Goal: Task Accomplishment & Management: Use online tool/utility

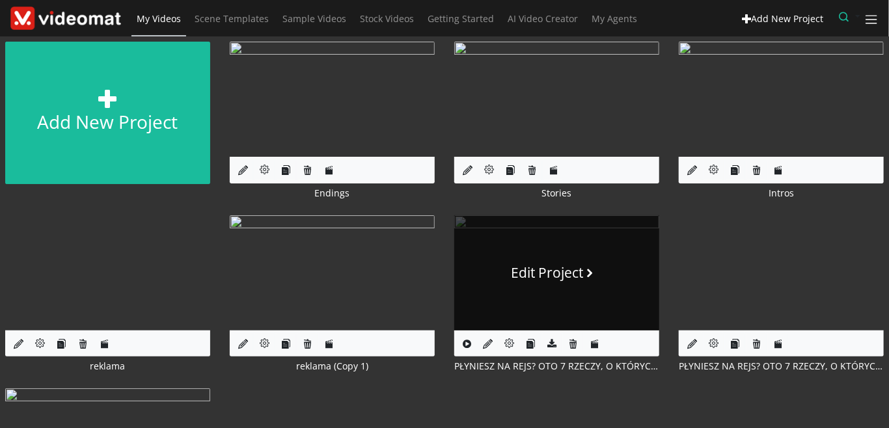
scroll to position [150, 0]
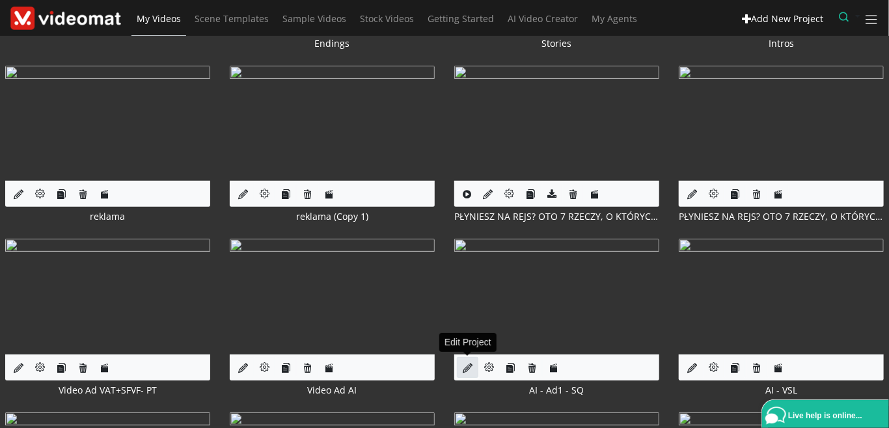
click at [466, 366] on icon at bounding box center [468, 368] width 10 height 10
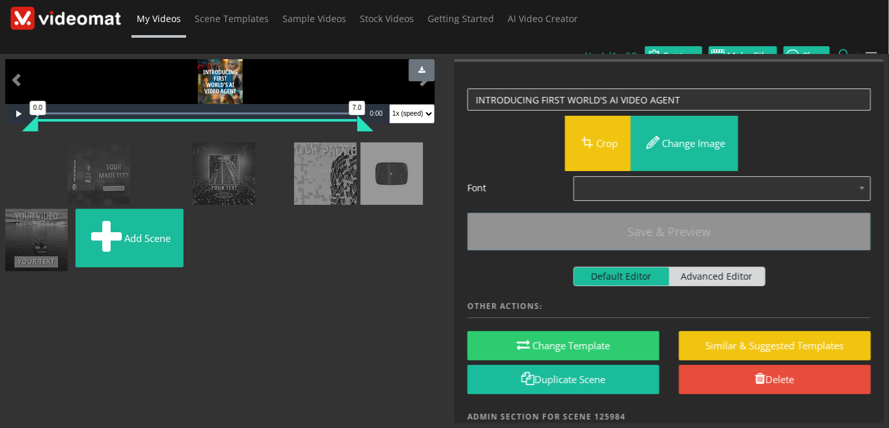
scroll to position [180, 0]
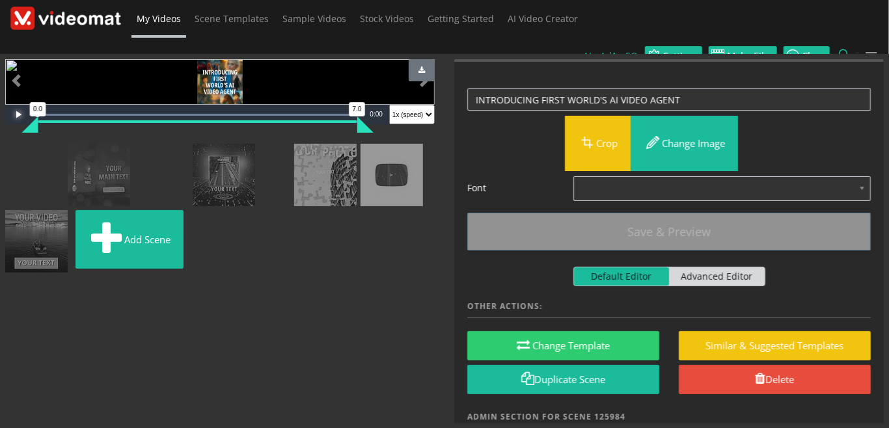
click at [17, 114] on span "Video Player" at bounding box center [18, 114] width 26 height 0
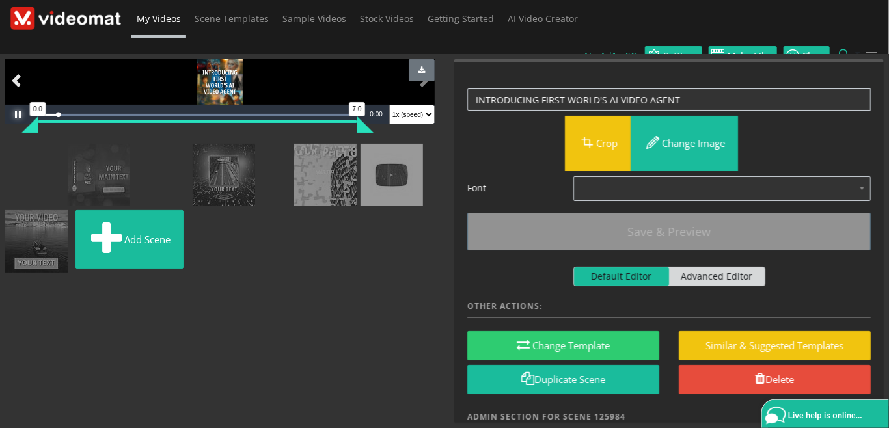
scroll to position [30, 0]
click at [18, 114] on span "Video Player" at bounding box center [18, 114] width 26 height 0
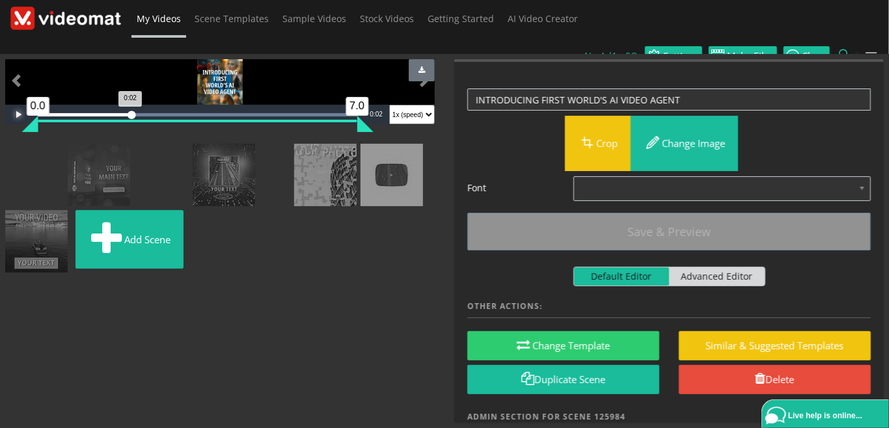
scroll to position [180, 0]
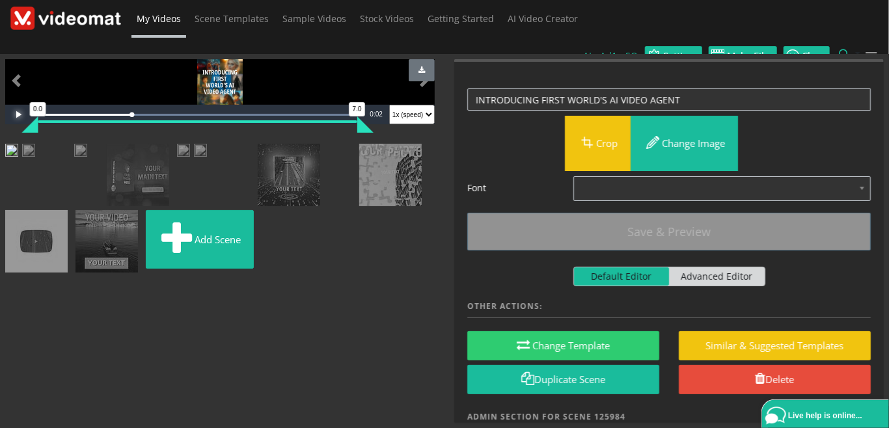
click at [18, 160] on img at bounding box center [11, 152] width 13 height 16
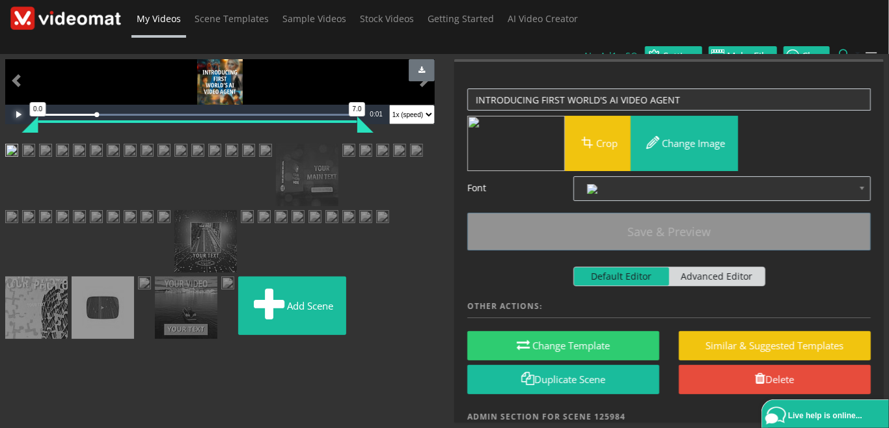
drag, startPoint x: 127, startPoint y: 211, endPoint x: 2, endPoint y: 212, distance: 124.9
click at [2, 212] on div "Video Player is loading. Play Loaded : 100.00% 0:00 0:00 0.0 7.0 Current Time 0…" at bounding box center [219, 241] width 449 height 364
click at [20, 114] on span "Video Player" at bounding box center [18, 114] width 26 height 0
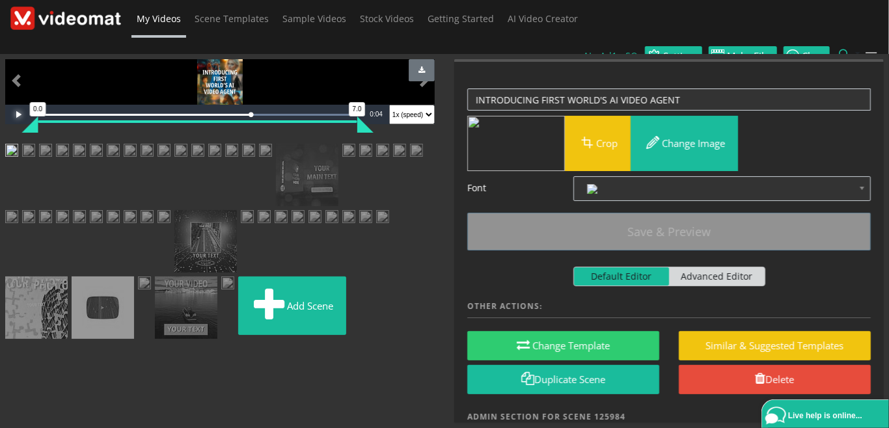
scroll to position [330, 0]
click at [69, 144] on img at bounding box center [62, 152] width 13 height 16
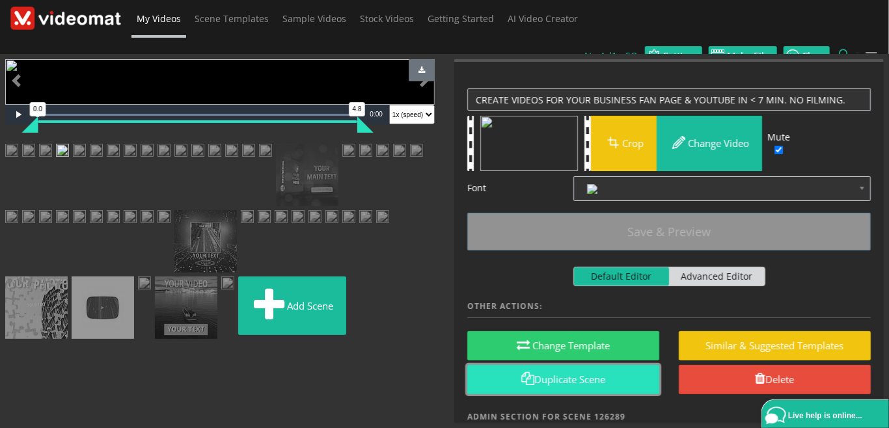
click at [556, 365] on link "Duplicate Scene" at bounding box center [563, 379] width 192 height 29
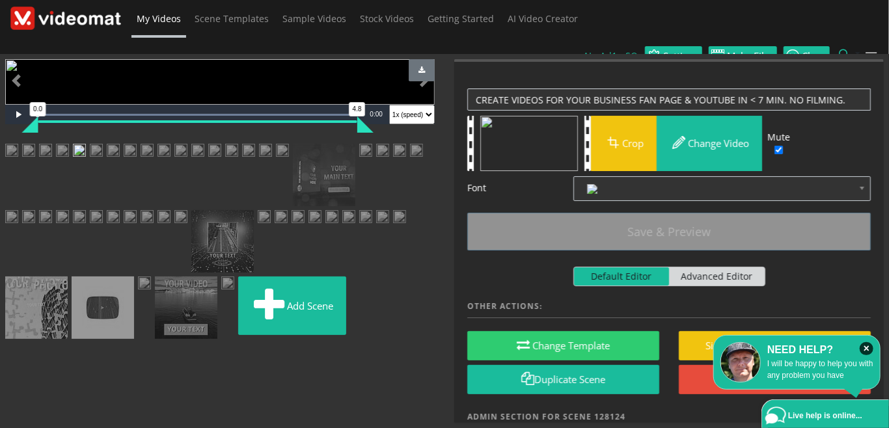
scroll to position [0, 0]
drag, startPoint x: 850, startPoint y: 81, endPoint x: 463, endPoint y: 66, distance: 388.0
click at [467, 88] on textarea "CREATE VIDEOS FOR YOUR BUSINESS FAN PAGE & YOUTUBE IN < 7 MIN. NO FILMING." at bounding box center [668, 99] width 403 height 23
click at [516, 88] on textarea "CREATE VIDEOS FOR YOUR BUSINESS FAN PAGE & YOUTUBE IN < 7 MIN. NO FILMING." at bounding box center [668, 99] width 403 height 23
click at [476, 88] on textarea "CREATE VIDEOS FOR YOUR BUSINESS FAN PAGE & YOUTUBE IN < 7 MIN. NO FILMING." at bounding box center [668, 99] width 403 height 23
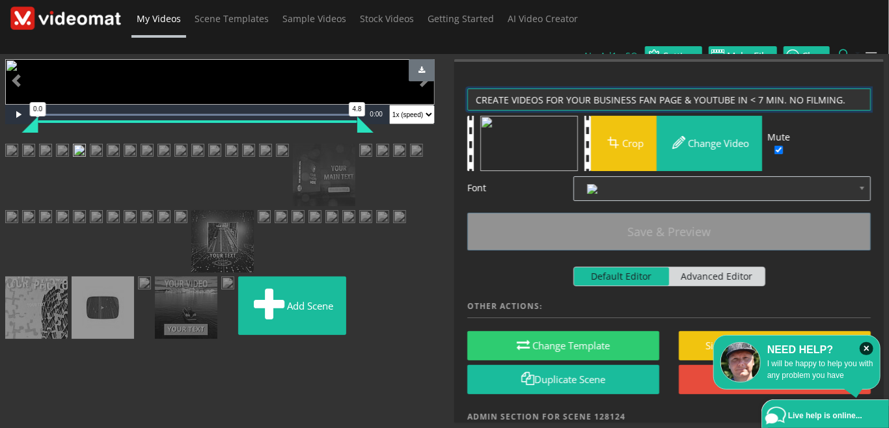
paste textarea "captivating video"
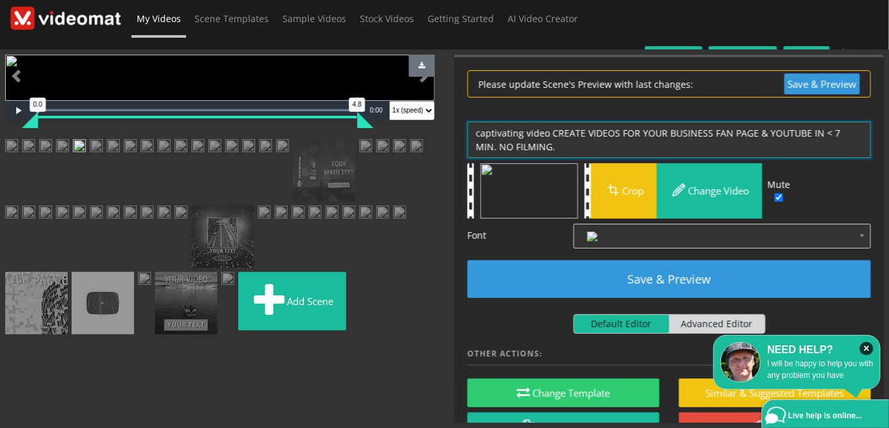
drag, startPoint x: 553, startPoint y: 121, endPoint x: 464, endPoint y: 117, distance: 88.6
click at [467, 122] on textarea "CREATE VIDEOS FOR YOUR BUSINESS FAN PAGE & YOUTUBE IN < 7 MIN. NO FILMING." at bounding box center [668, 140] width 403 height 36
click at [589, 122] on textarea "CREATE VIDEOS FOR YOUR BUSINESS FAN PAGE & YOUTUBE IN < 7 MIN. NO FILMING." at bounding box center [668, 140] width 403 height 36
drag, startPoint x: 623, startPoint y: 124, endPoint x: 760, endPoint y: 118, distance: 137.4
click at [760, 122] on textarea "CREATE VIDEOS FOR YOUR BUSINESS FAN PAGE & YOUTUBE IN < 7 MIN. NO FILMING." at bounding box center [668, 140] width 403 height 36
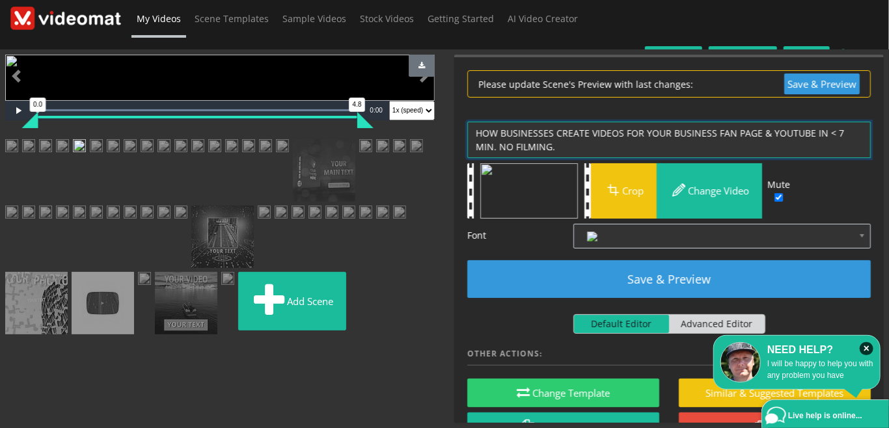
click at [675, 126] on textarea "CREATE VIDEOS FOR YOUR BUSINESS FAN PAGE & YOUTUBE IN < 7 MIN. NO FILMING." at bounding box center [668, 140] width 403 height 36
drag, startPoint x: 644, startPoint y: 120, endPoint x: 756, endPoint y: 118, distance: 111.9
click at [756, 122] on textarea "CREATE VIDEOS FOR YOUR BUSINESS FAN PAGE & YOUTUBE IN < 7 MIN. NO FILMING." at bounding box center [668, 140] width 403 height 36
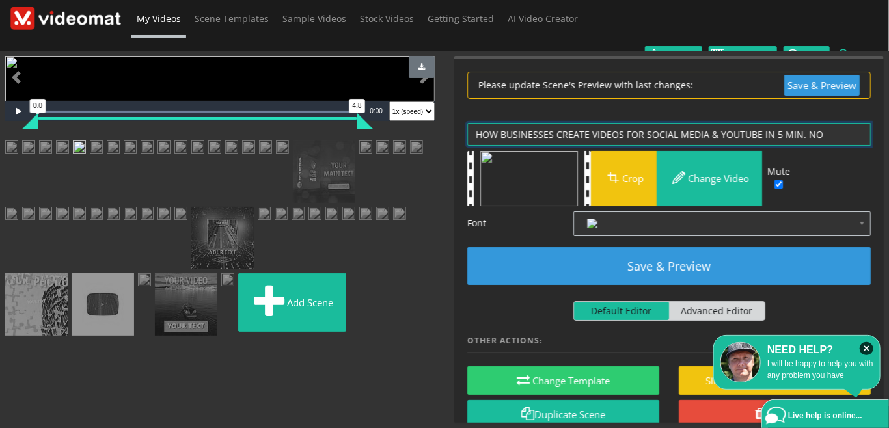
drag, startPoint x: 587, startPoint y: 116, endPoint x: 555, endPoint y: 118, distance: 32.6
click at [555, 123] on textarea "CREATE VIDEOS FOR YOUR BUSINESS FAN PAGE & YOUTUBE IN < 7 MIN. NO FILMING." at bounding box center [668, 134] width 403 height 23
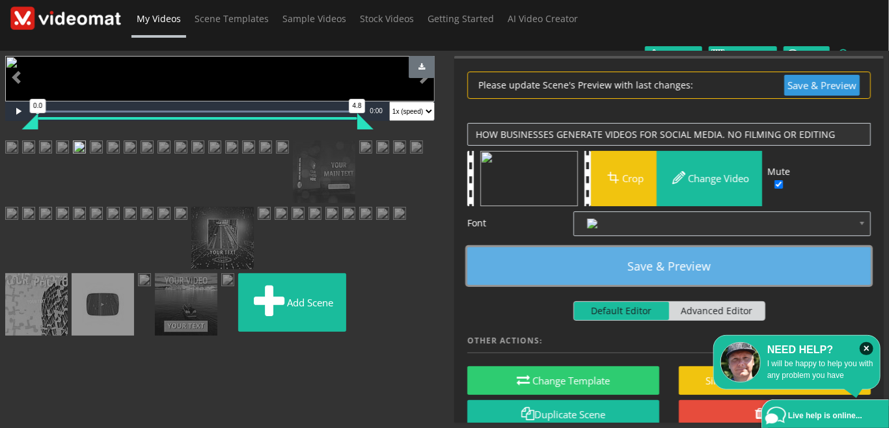
click at [523, 252] on button "Save & Preview" at bounding box center [668, 266] width 403 height 38
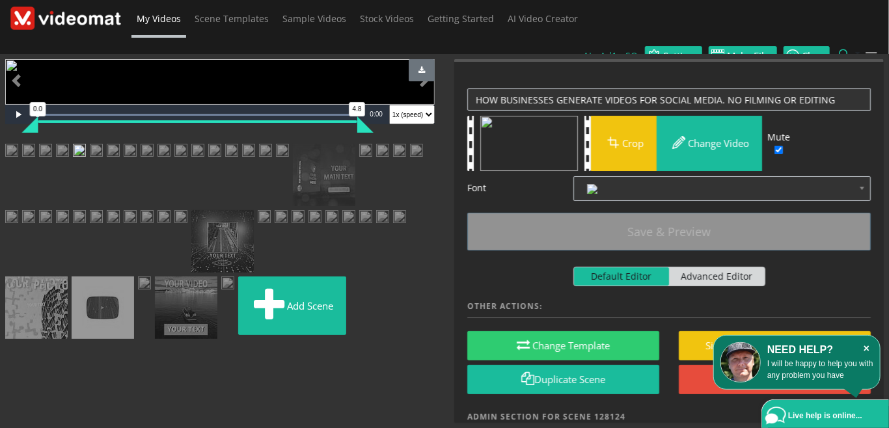
click at [868, 349] on icon "×" at bounding box center [866, 348] width 14 height 13
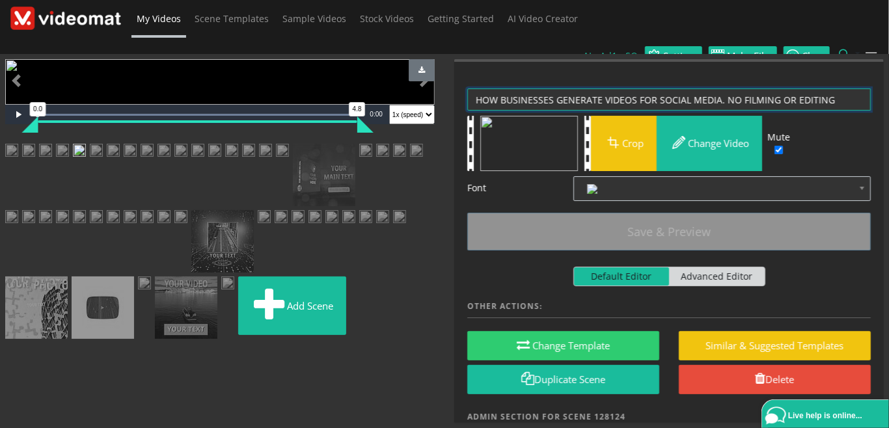
drag, startPoint x: 716, startPoint y: 79, endPoint x: 888, endPoint y: 78, distance: 171.7
click at [870, 88] on textarea "CREATE VIDEOS FOR YOUR BUSINESS FAN PAGE & YOUTUBE IN < 7 MIN. NO FILMING." at bounding box center [668, 99] width 403 height 23
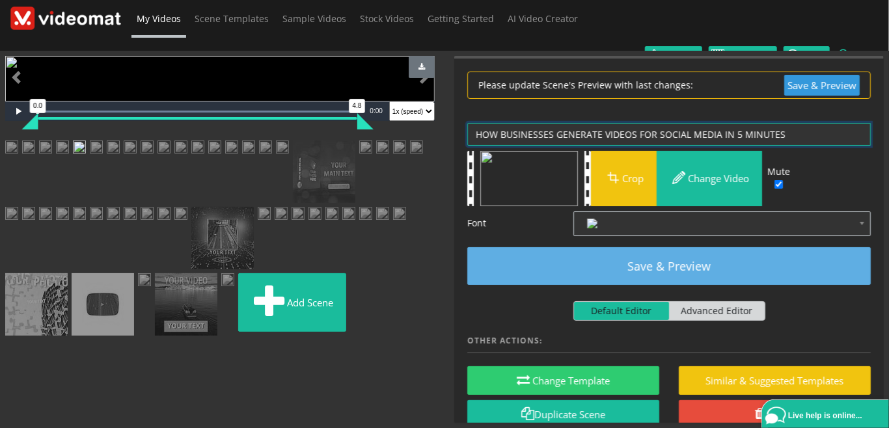
type textarea "HOW BUSINESSES GENERATE VIDEOS FOR SOCIAL MEDIA IN 5 MINUTES"
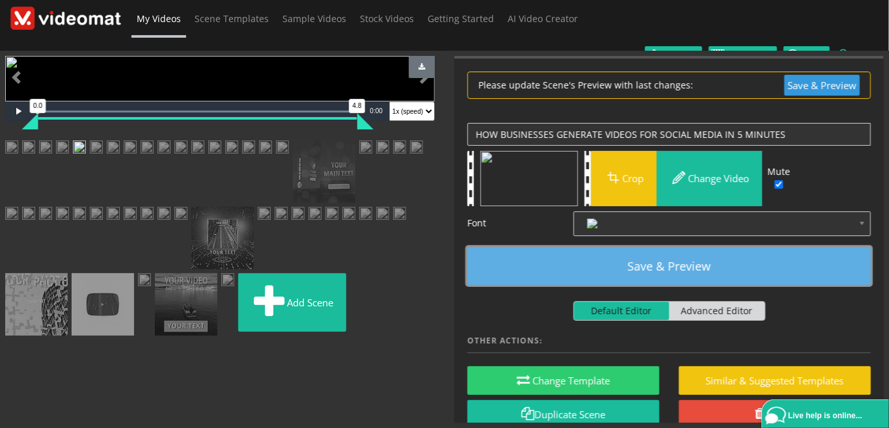
click at [740, 250] on button "Save & Preview" at bounding box center [668, 266] width 403 height 38
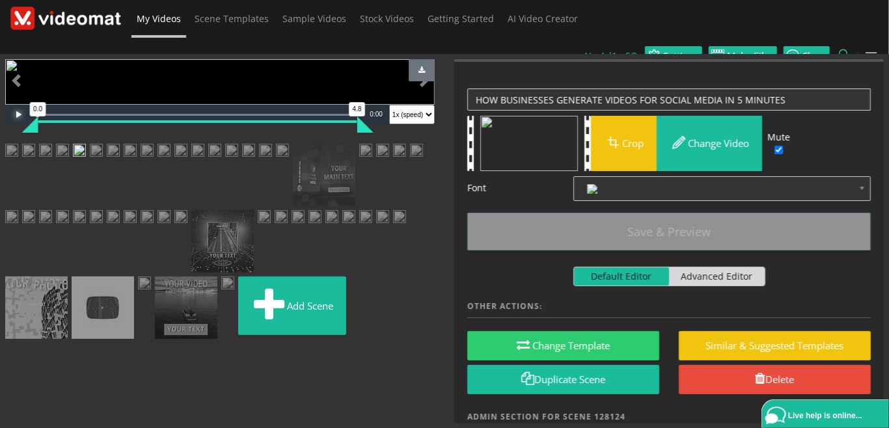
click at [17, 114] on span "Video Player" at bounding box center [18, 114] width 26 height 0
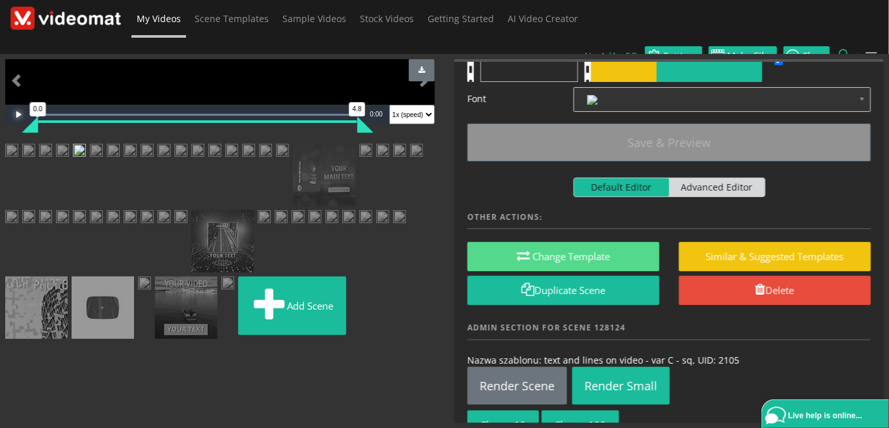
scroll to position [127, 0]
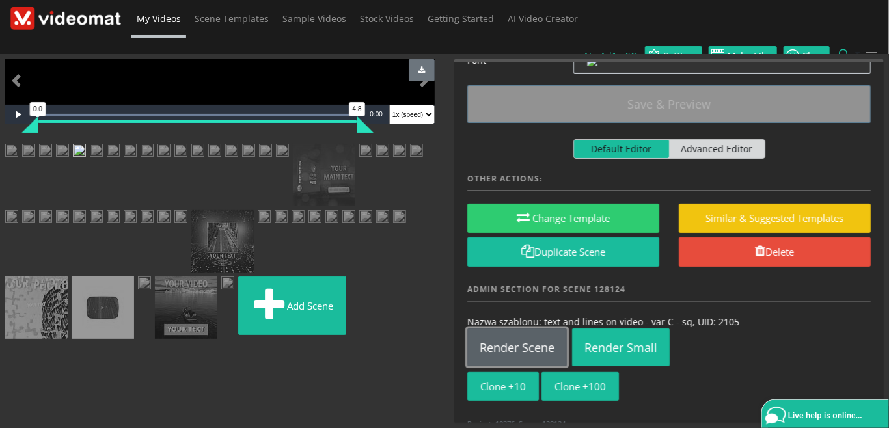
click at [534, 330] on link "Render Scene" at bounding box center [517, 348] width 100 height 38
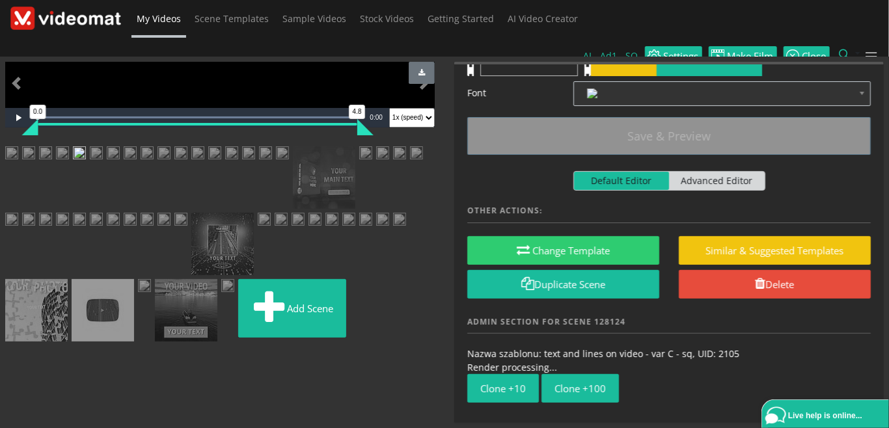
scroll to position [0, 0]
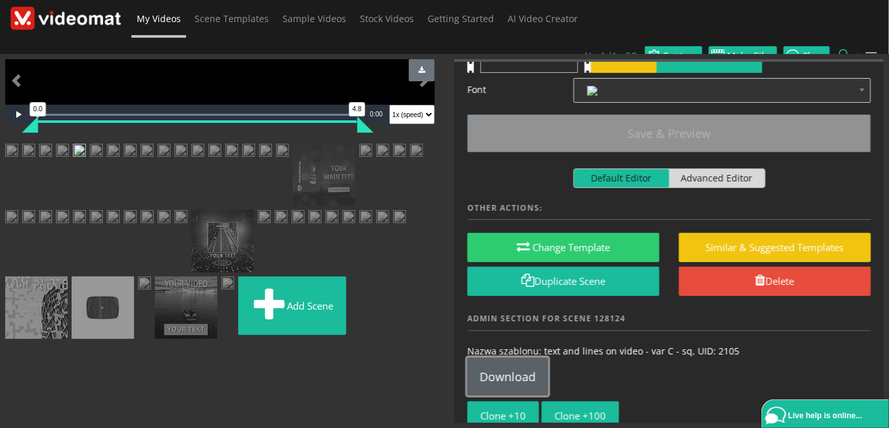
click at [511, 363] on link "Download" at bounding box center [507, 377] width 81 height 38
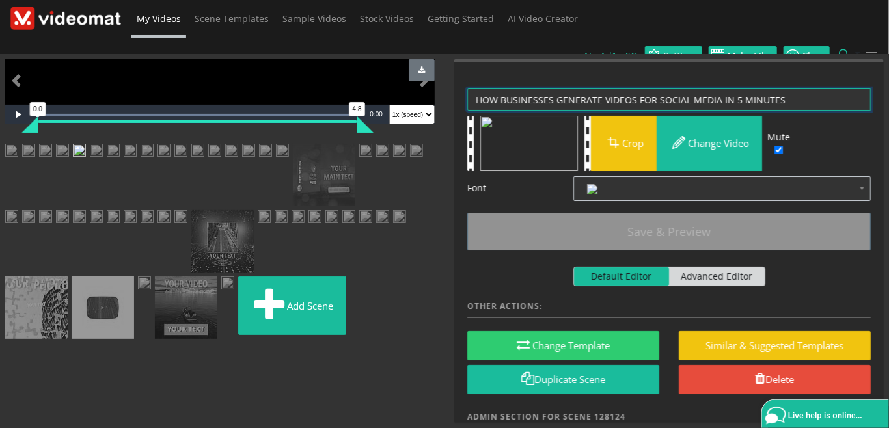
drag, startPoint x: 554, startPoint y: 81, endPoint x: 350, endPoint y: 74, distance: 203.8
click at [467, 88] on textarea "HOW BUSINESSES GENERATE VIDEOS FOR SOCIAL MEDIA IN 5 MINUTES" at bounding box center [668, 99] width 403 height 23
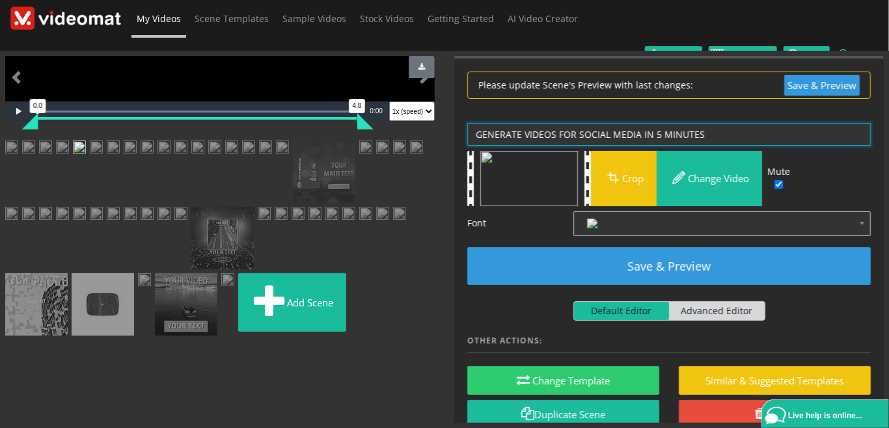
click at [651, 123] on textarea "HOW BUSINESSES GENERATE VIDEOS FOR SOCIAL MEDIA IN 5 MINUTES" at bounding box center [668, 134] width 403 height 23
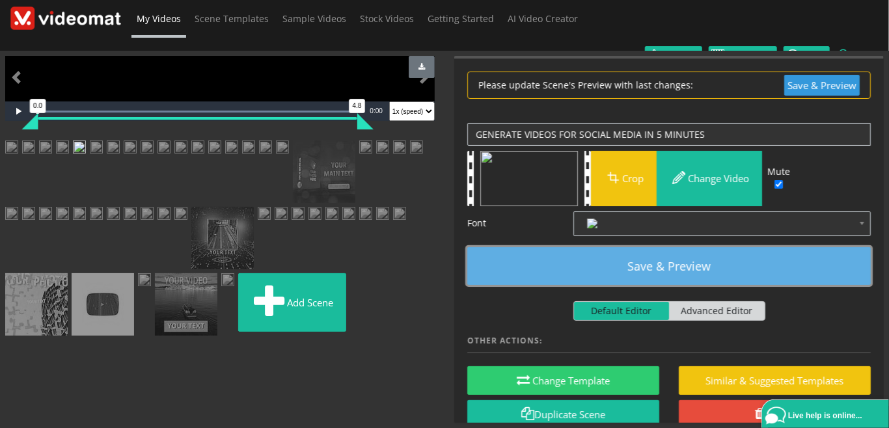
click at [679, 248] on button "Save & Preview" at bounding box center [668, 266] width 403 height 38
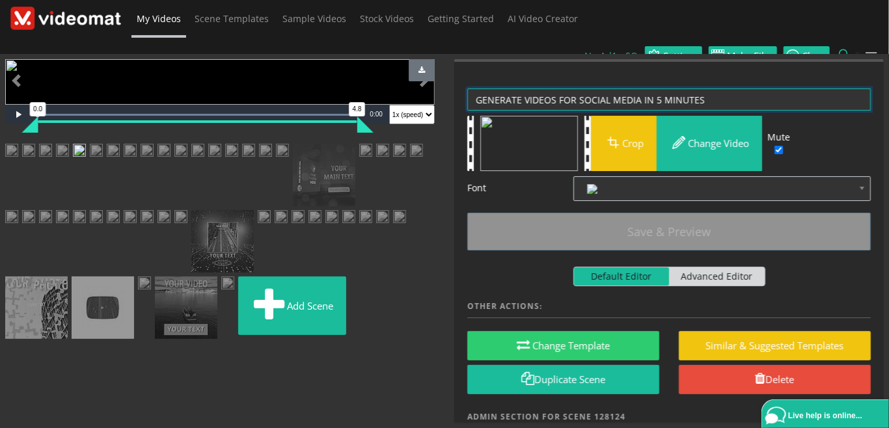
click at [476, 88] on textarea "HOW BUSINESSES GENERATE VIDEOS FOR SOCIAL MEDIA IN 5 MINUTES" at bounding box center [668, 99] width 403 height 23
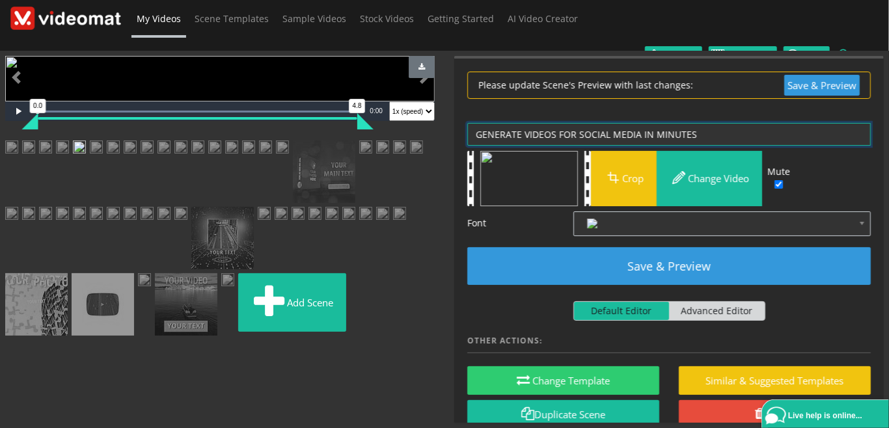
click at [714, 123] on textarea "HOW BUSINESSES GENERATE VIDEOS FOR SOCIAL MEDIA IN 5 MINUTES" at bounding box center [668, 134] width 403 height 23
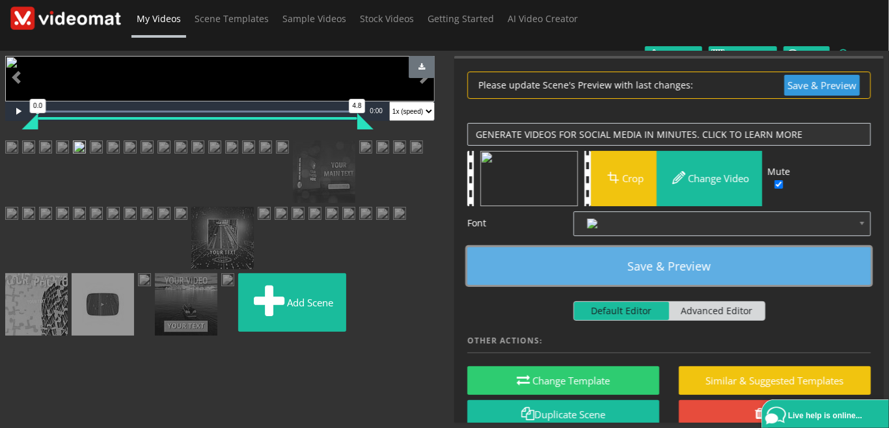
click at [734, 249] on button "Save & Preview" at bounding box center [668, 266] width 403 height 38
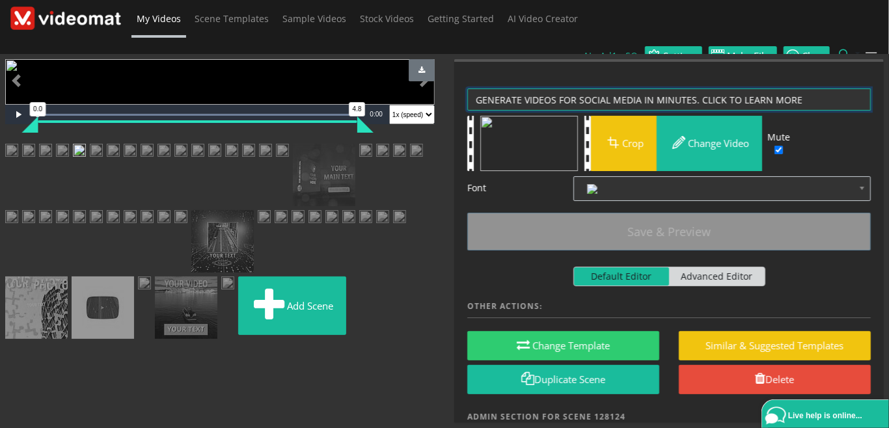
click at [692, 88] on textarea "HOW BUSINESSES GENERATE VIDEOS FOR SOCIAL MEDIA IN 5 MINUTES" at bounding box center [668, 99] width 403 height 23
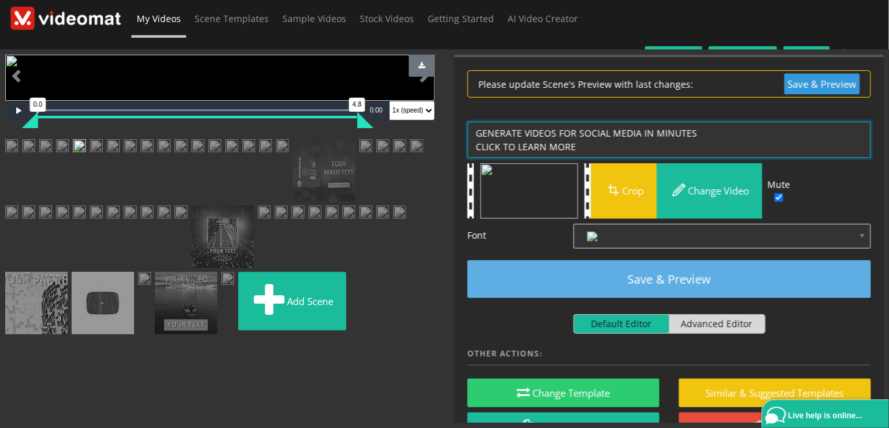
type textarea "GENERATE VIDEOS FOR SOCIAL MEDIA IN MINUTES CLICK TO LEARN MORE"
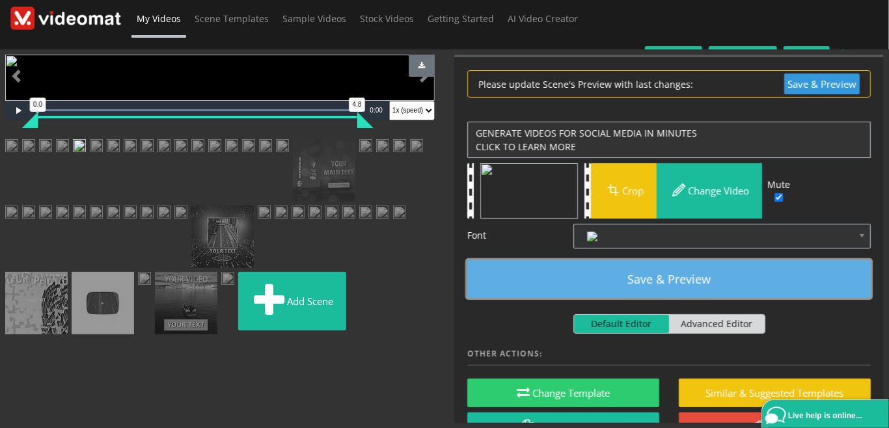
click at [693, 271] on button "Save & Preview" at bounding box center [668, 279] width 403 height 38
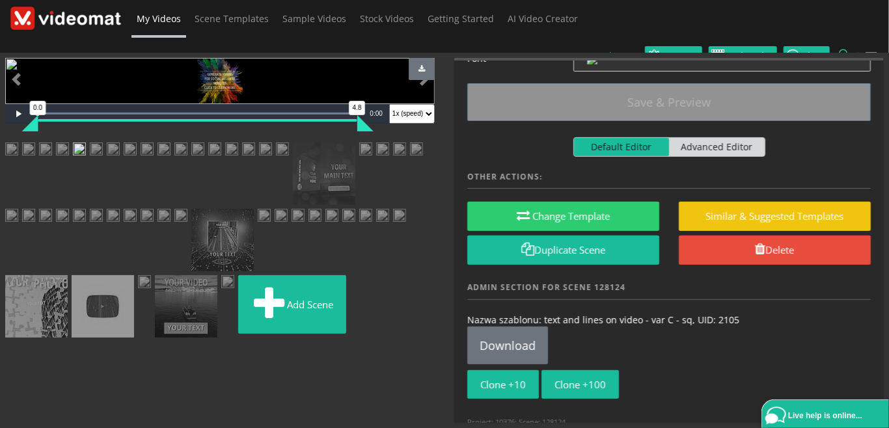
scroll to position [299, 0]
click at [103, 159] on img at bounding box center [96, 150] width 13 height 16
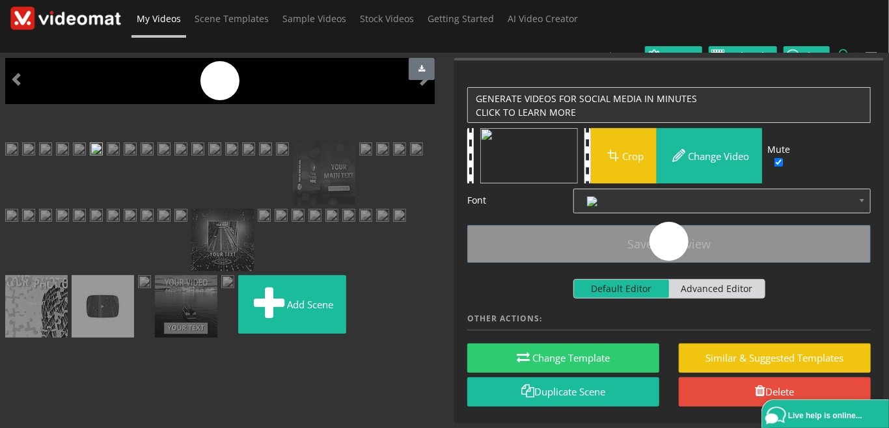
scroll to position [0, 0]
click at [86, 159] on img at bounding box center [79, 150] width 13 height 16
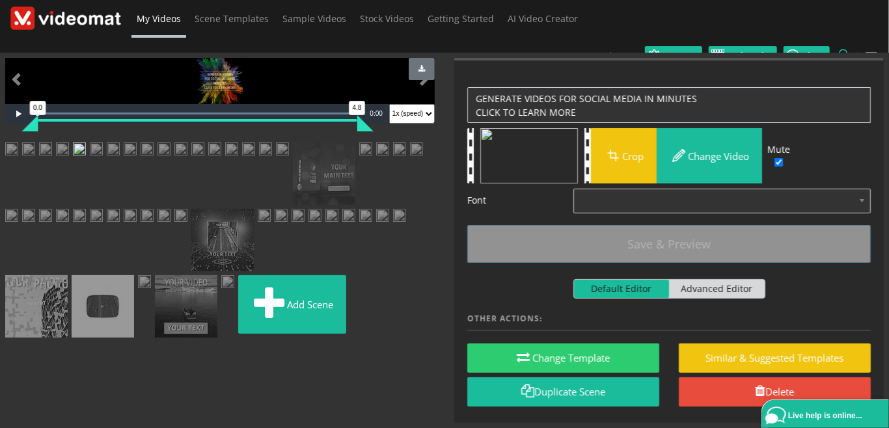
scroll to position [299, 0]
click at [103, 157] on img at bounding box center [96, 150] width 13 height 16
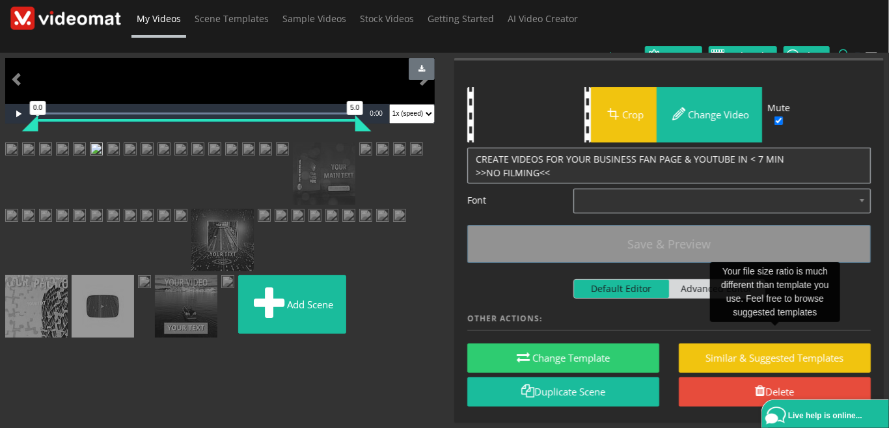
scroll to position [150, 0]
click at [86, 159] on img at bounding box center [79, 150] width 13 height 16
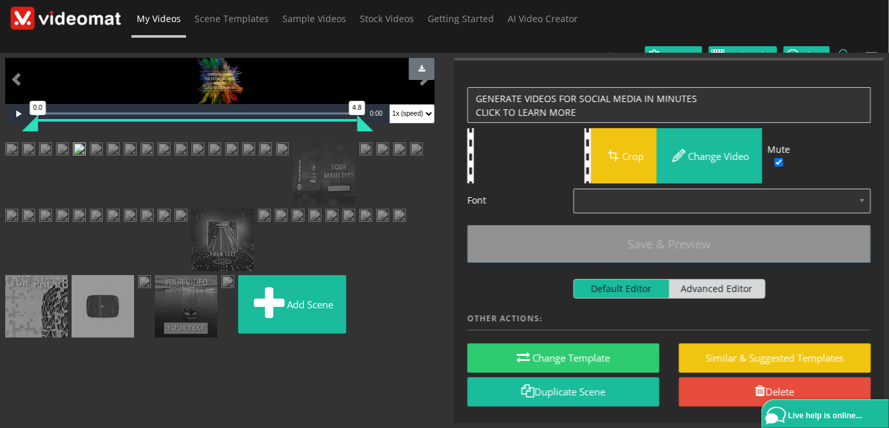
scroll to position [142, 0]
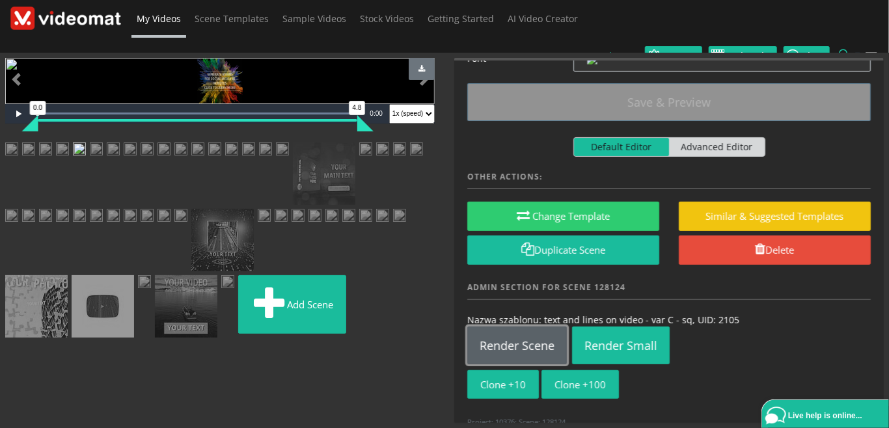
click at [523, 332] on link "Render Scene" at bounding box center [517, 346] width 100 height 38
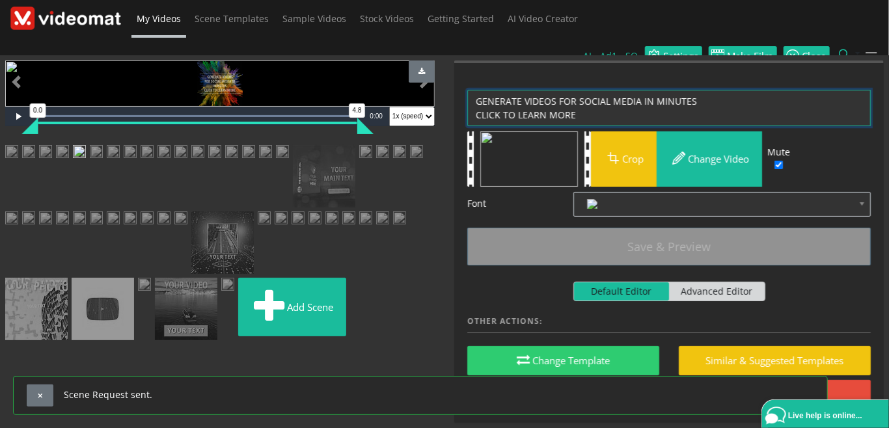
drag, startPoint x: 636, startPoint y: 99, endPoint x: 422, endPoint y: 69, distance: 215.5
click at [467, 90] on textarea "GENERATE VIDEOS FOR SOCIAL MEDIA IN MINUTES CLICK TO LEARN MORE" at bounding box center [668, 108] width 403 height 36
click at [103, 161] on img at bounding box center [96, 153] width 13 height 16
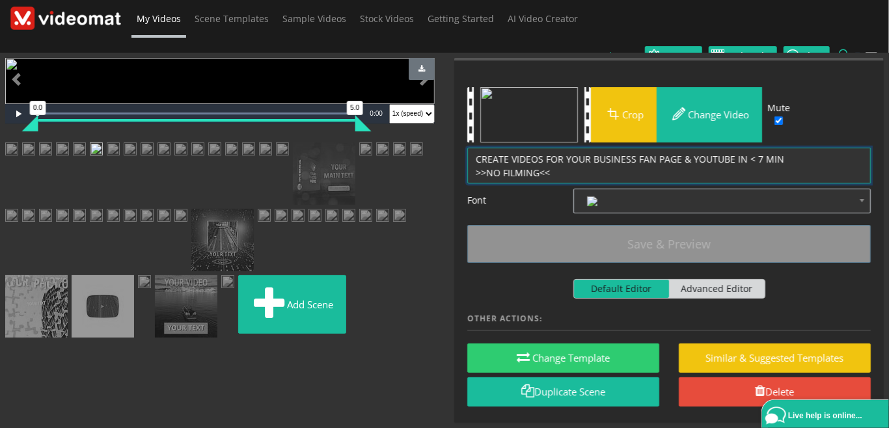
drag, startPoint x: 563, startPoint y: 155, endPoint x: 395, endPoint y: 108, distance: 175.0
click at [467, 148] on textarea "CREATE VIDEOS FOR YOUR BUSINESS FAN PAGE & YOUTUBE IN < 7 MIN >>NO FILMING<<" at bounding box center [668, 166] width 403 height 36
paste textarea "GENERATE VIDEOS FOR SOCIAL MEDIA IN MINUTES CLICK TO LEARN MORE"
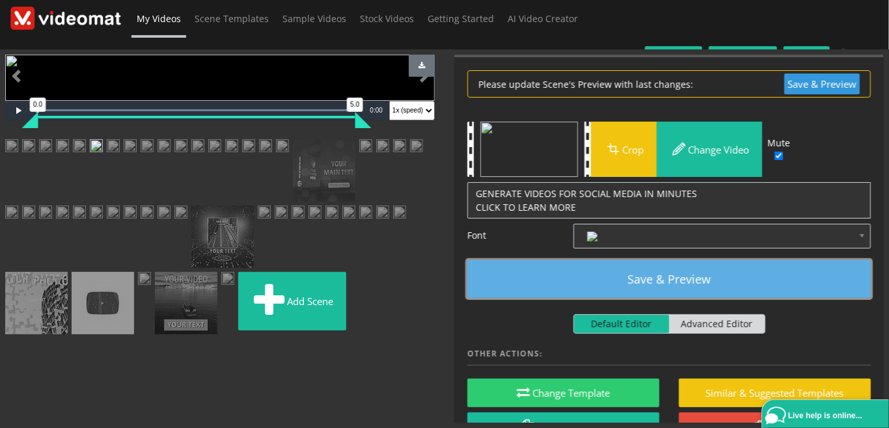
click at [667, 268] on button "Save & Preview" at bounding box center [668, 279] width 403 height 38
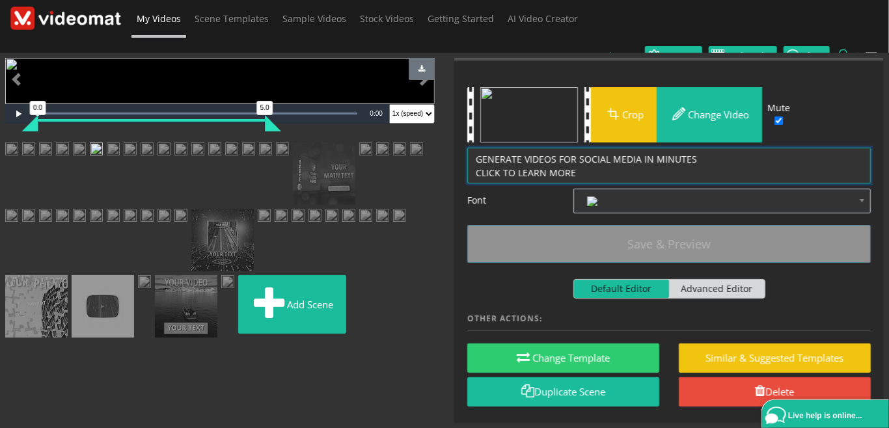
click at [704, 148] on textarea "CREATE VIDEOS FOR YOUR BUSINESS FAN PAGE & YOUTUBE IN < 7 MIN >>NO FILMING<<" at bounding box center [668, 166] width 403 height 36
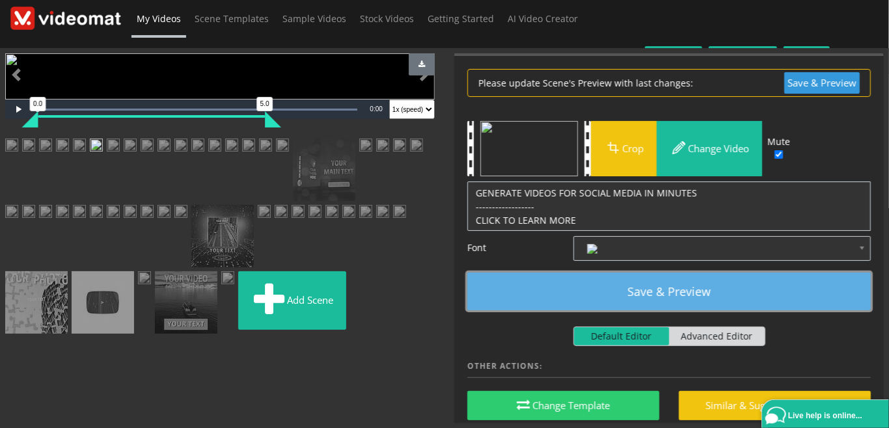
click at [699, 273] on button "Save & Preview" at bounding box center [668, 292] width 403 height 38
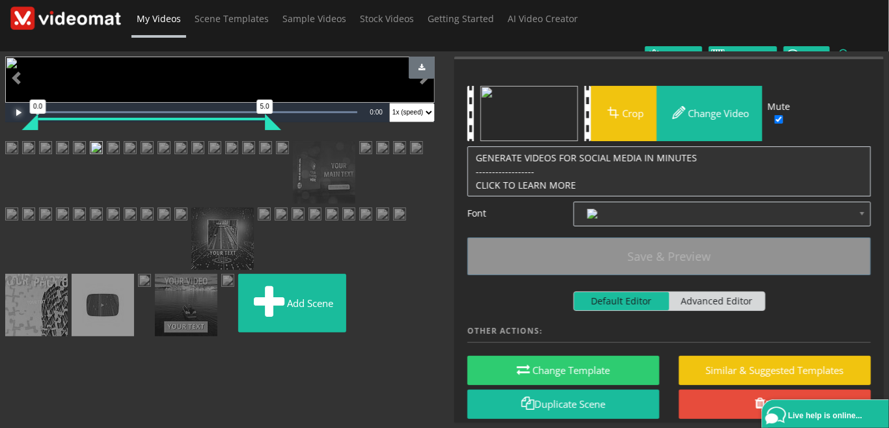
click at [15, 113] on span "Video Player" at bounding box center [18, 113] width 26 height 0
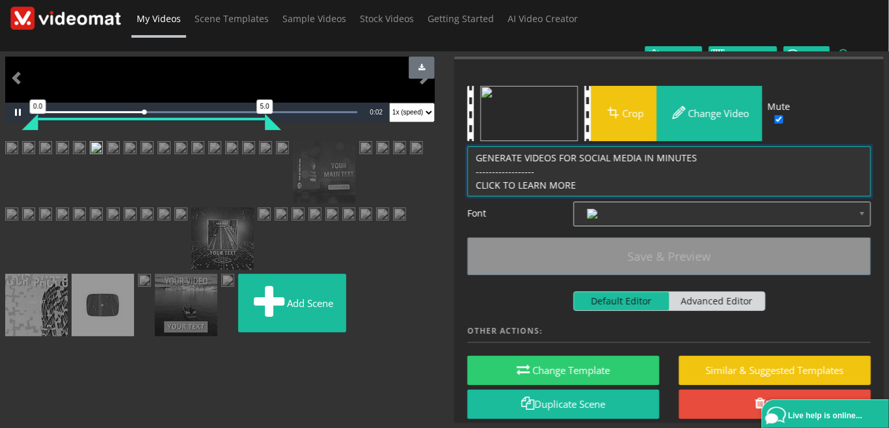
drag, startPoint x: 541, startPoint y: 153, endPoint x: 434, endPoint y: 154, distance: 107.3
click at [467, 154] on textarea "CREATE VIDEOS FOR YOUR BUSINESS FAN PAGE & YOUTUBE IN < 7 MIN >>NO FILMING<<" at bounding box center [668, 171] width 403 height 50
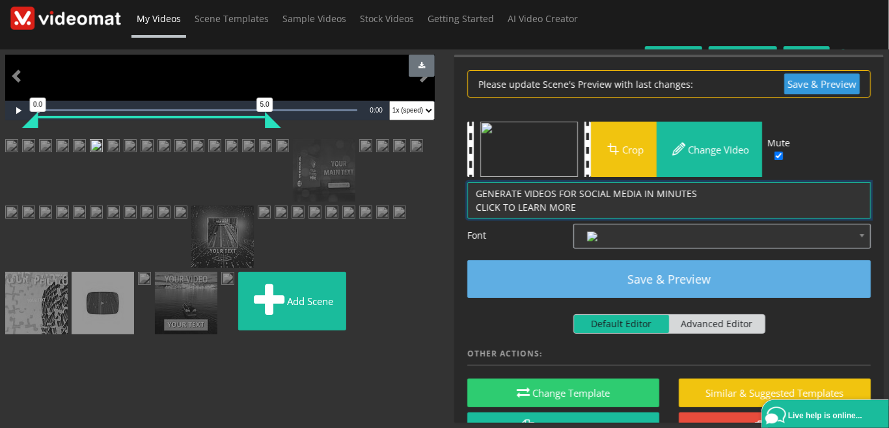
type textarea "GENERATE VIDEOS FOR SOCIAL MEDIA IN MINUTES CLICK TO LEARN MORE"
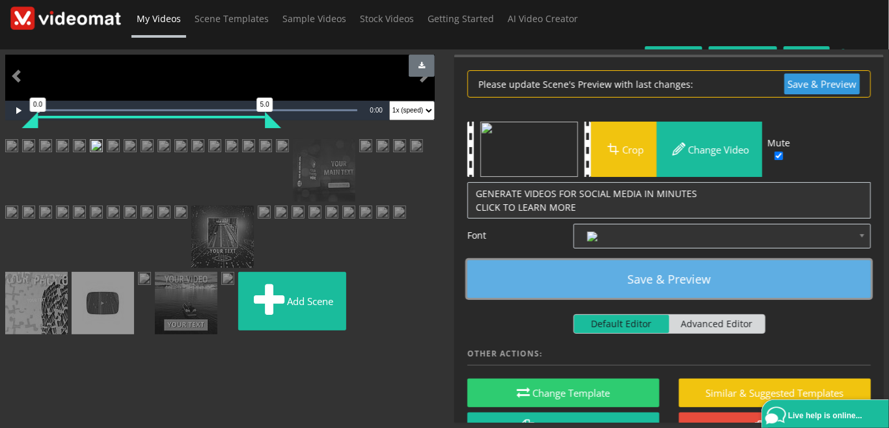
click at [650, 262] on button "Save & Preview" at bounding box center [668, 279] width 403 height 38
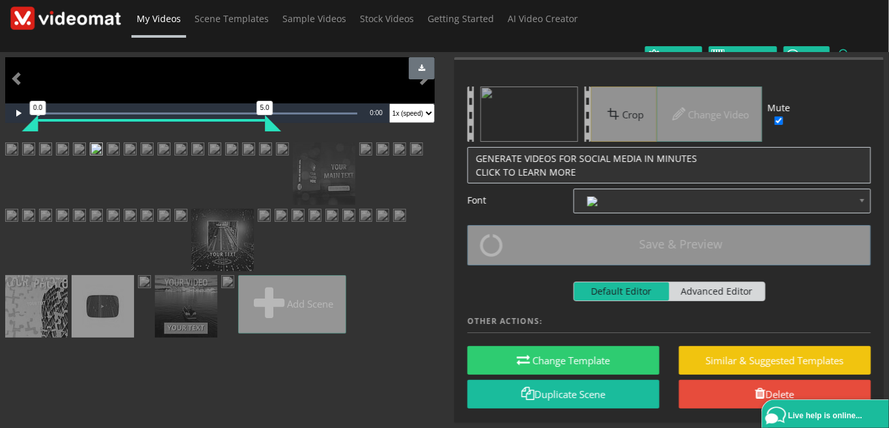
scroll to position [299, 0]
click at [86, 159] on img at bounding box center [79, 150] width 13 height 16
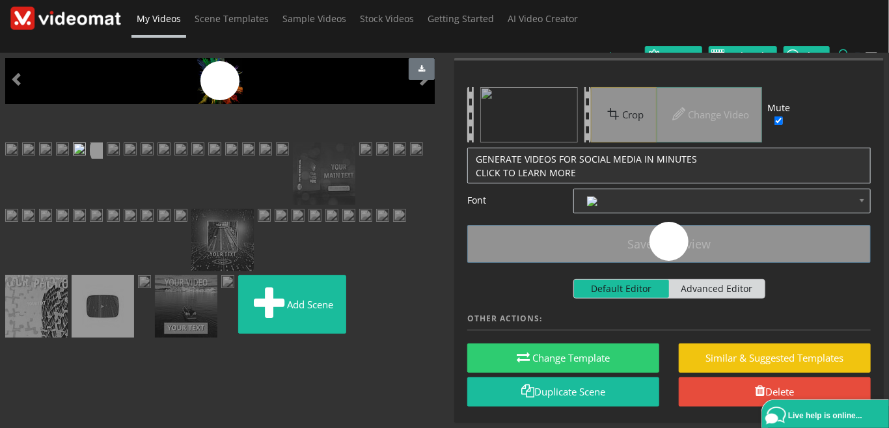
scroll to position [0, 0]
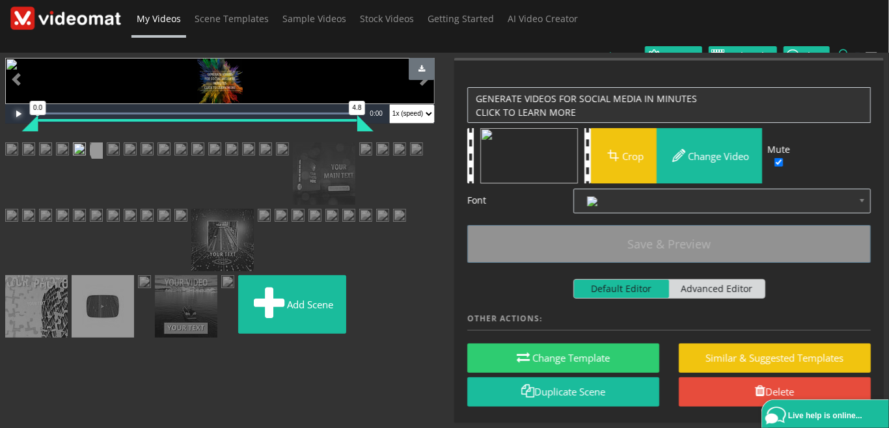
click at [18, 114] on span "Video Player" at bounding box center [18, 114] width 26 height 0
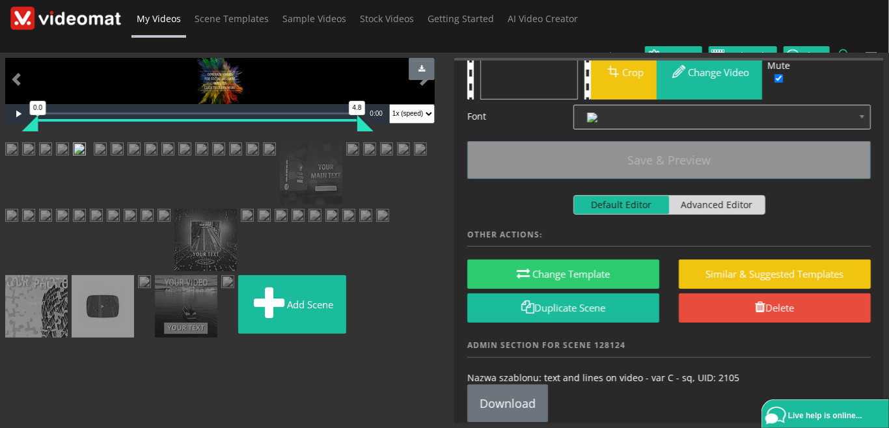
scroll to position [142, 0]
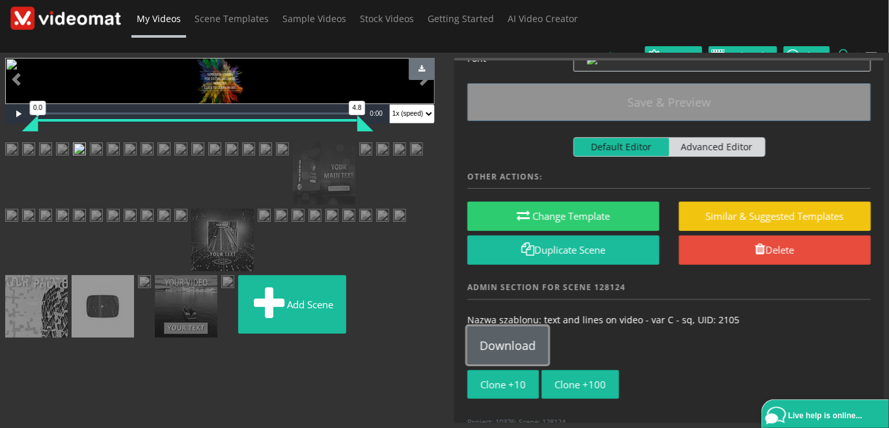
click at [524, 327] on link "Download" at bounding box center [507, 346] width 81 height 38
